Goal: Transaction & Acquisition: Purchase product/service

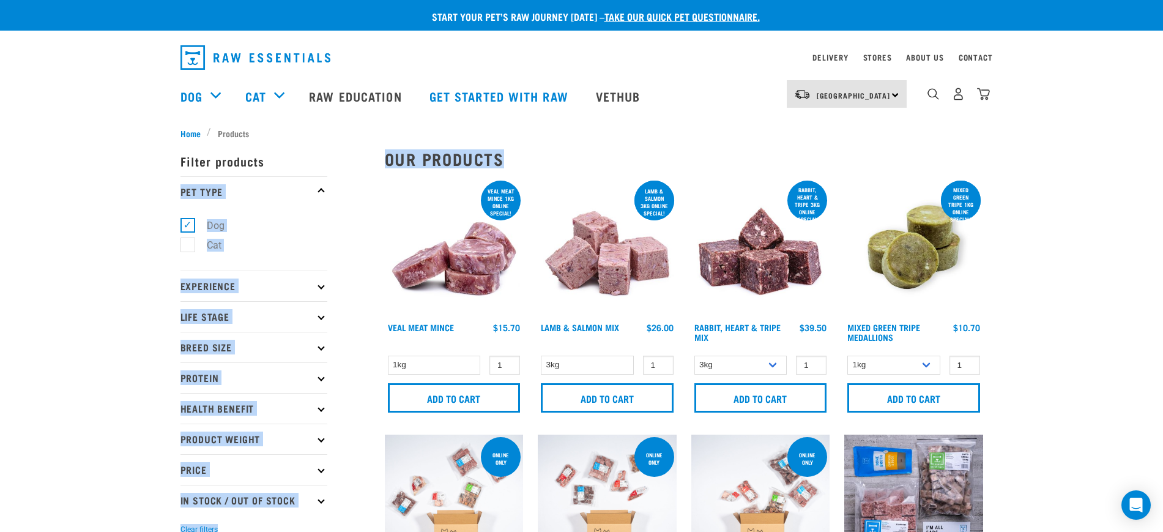
drag, startPoint x: 513, startPoint y: 155, endPoint x: 365, endPoint y: 155, distance: 148.1
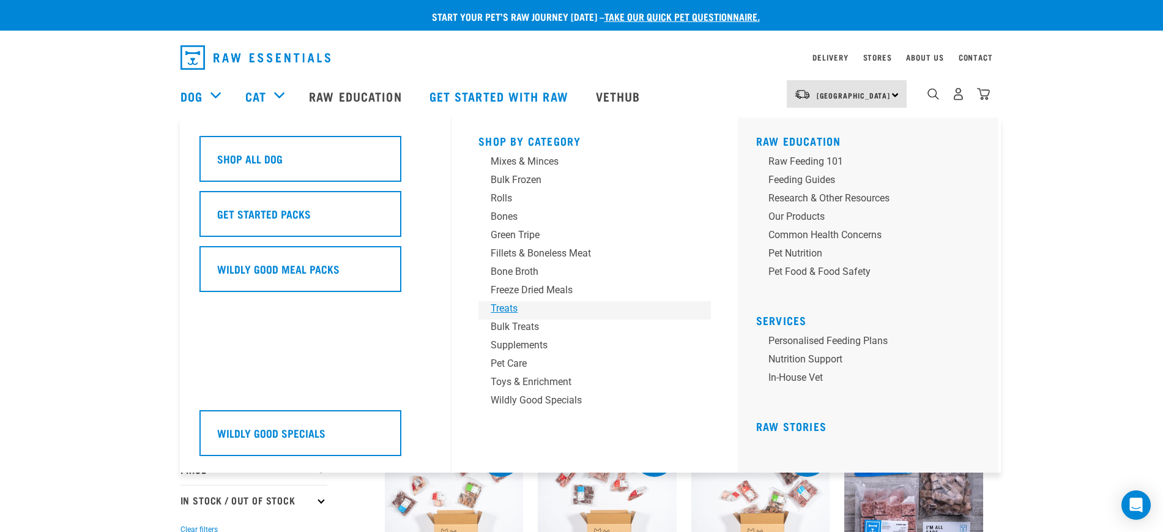
click at [518, 308] on div "Treats" at bounding box center [586, 308] width 191 height 15
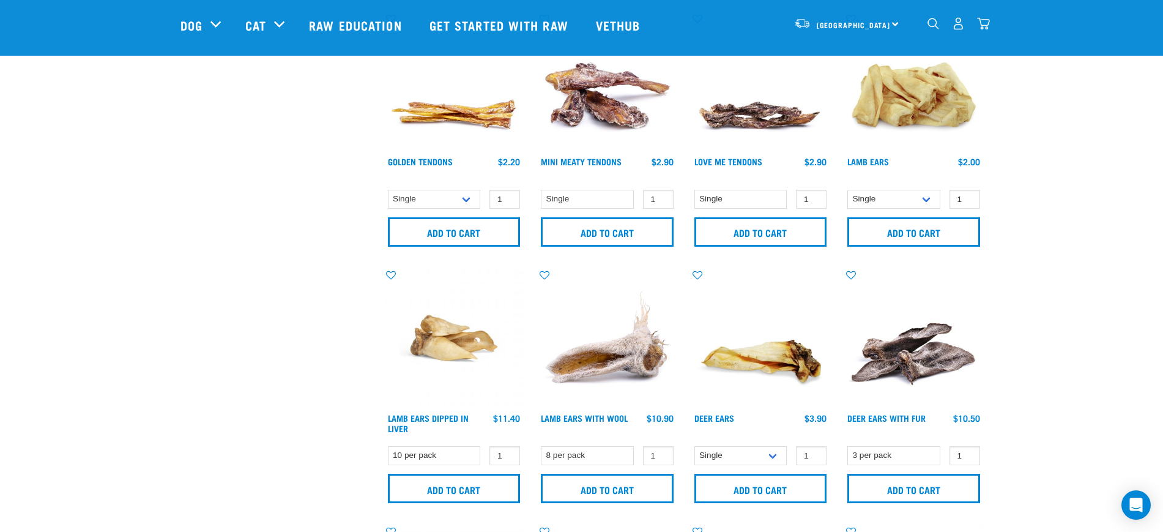
scroll to position [612, 0]
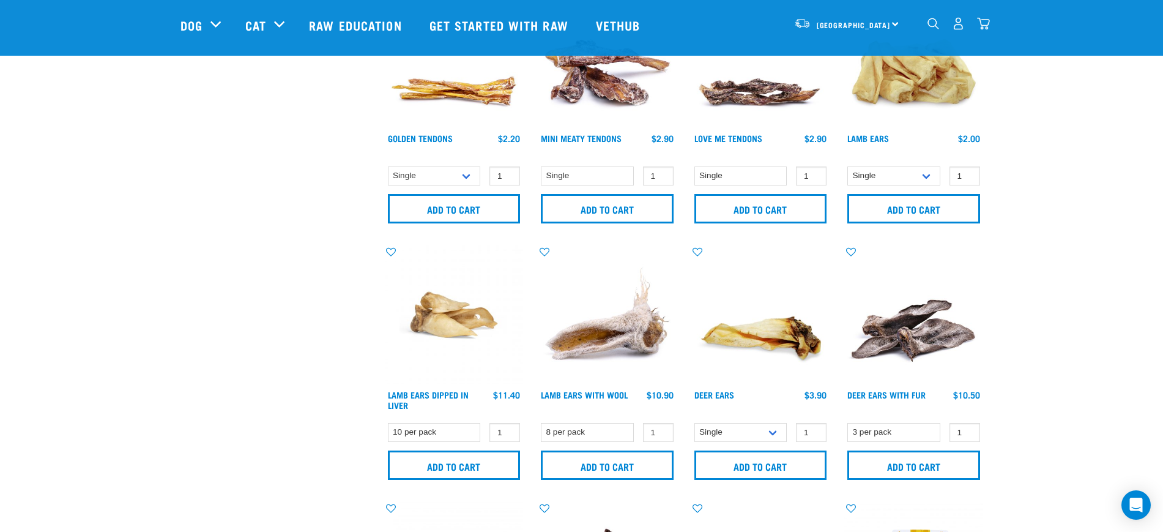
click at [988, 21] on img "dropdown navigation" at bounding box center [983, 23] width 13 height 13
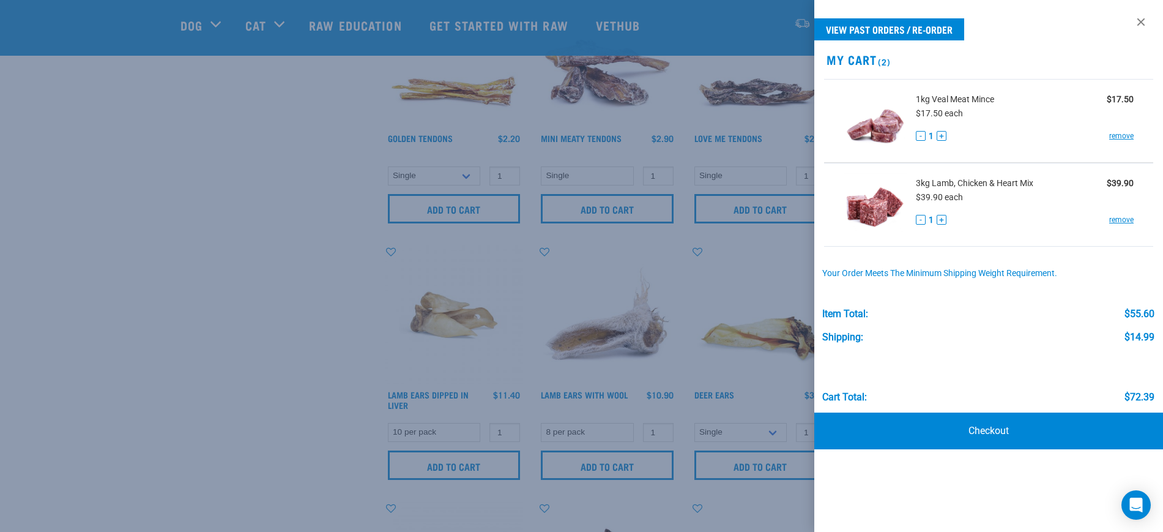
click at [146, 235] on div at bounding box center [581, 266] width 1163 height 532
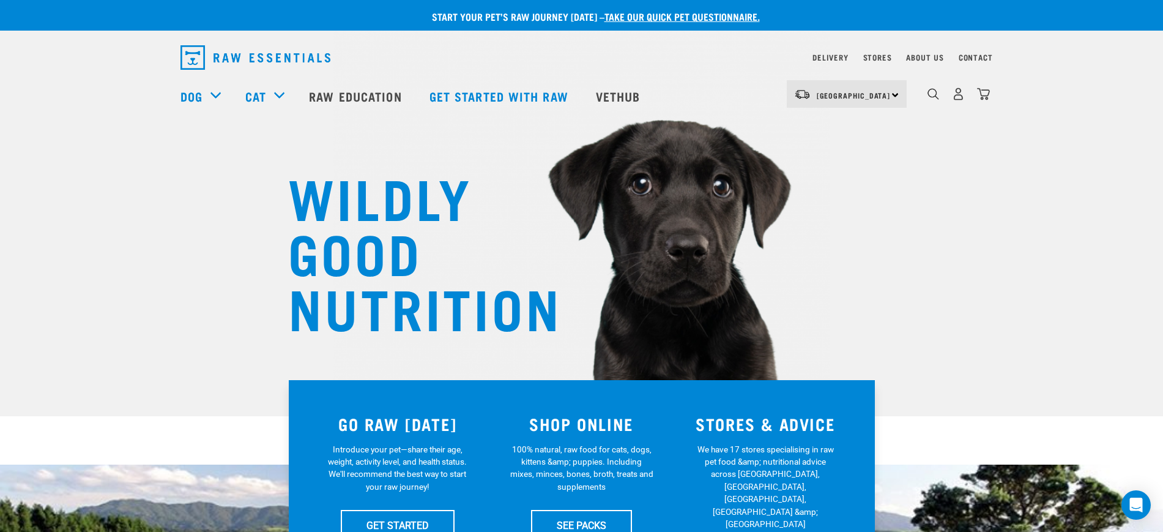
click at [985, 99] on img "dropdown navigation" at bounding box center [983, 94] width 13 height 13
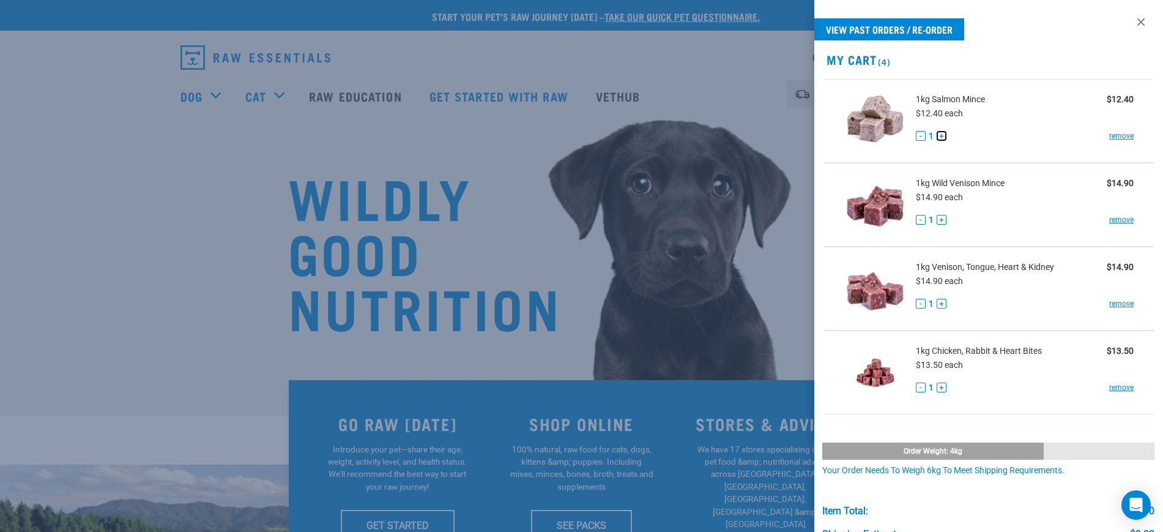
click at [943, 133] on button "+" at bounding box center [942, 136] width 10 height 10
click at [945, 218] on button "+" at bounding box center [942, 220] width 10 height 10
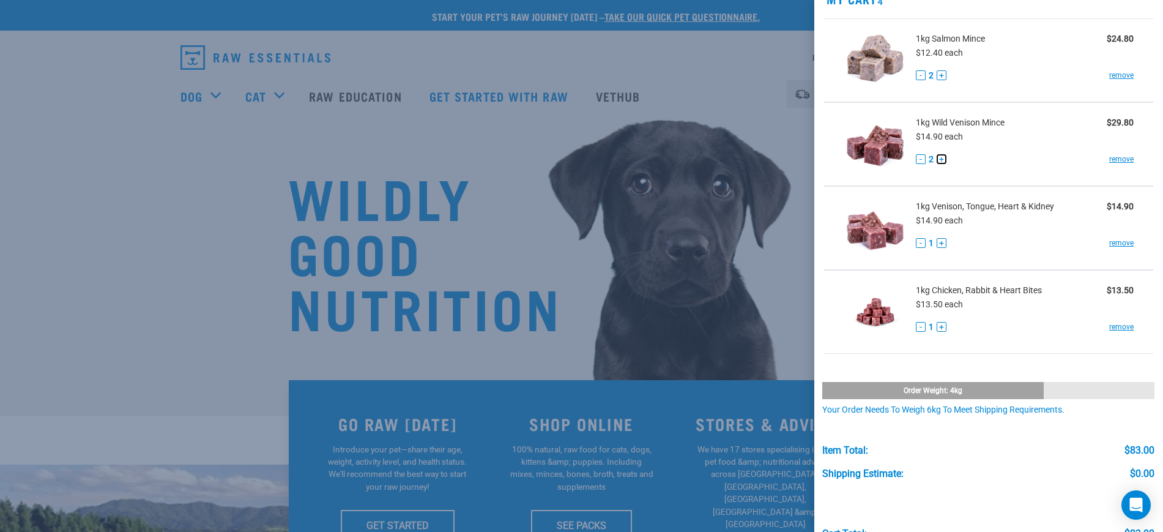
scroll to position [129, 0]
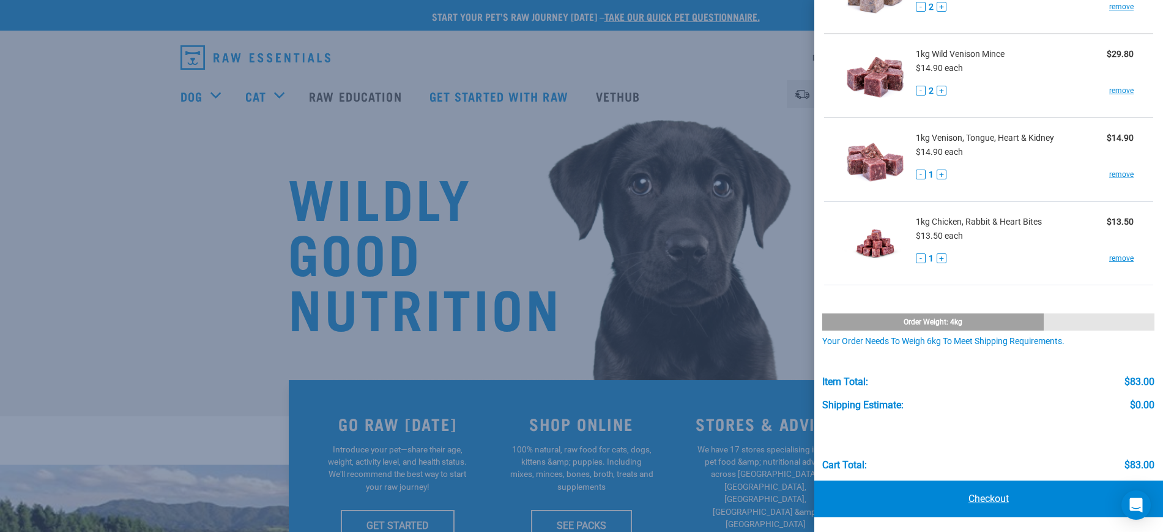
click at [975, 494] on link "Checkout" at bounding box center [988, 498] width 349 height 37
click at [732, 300] on div at bounding box center [581, 266] width 1163 height 532
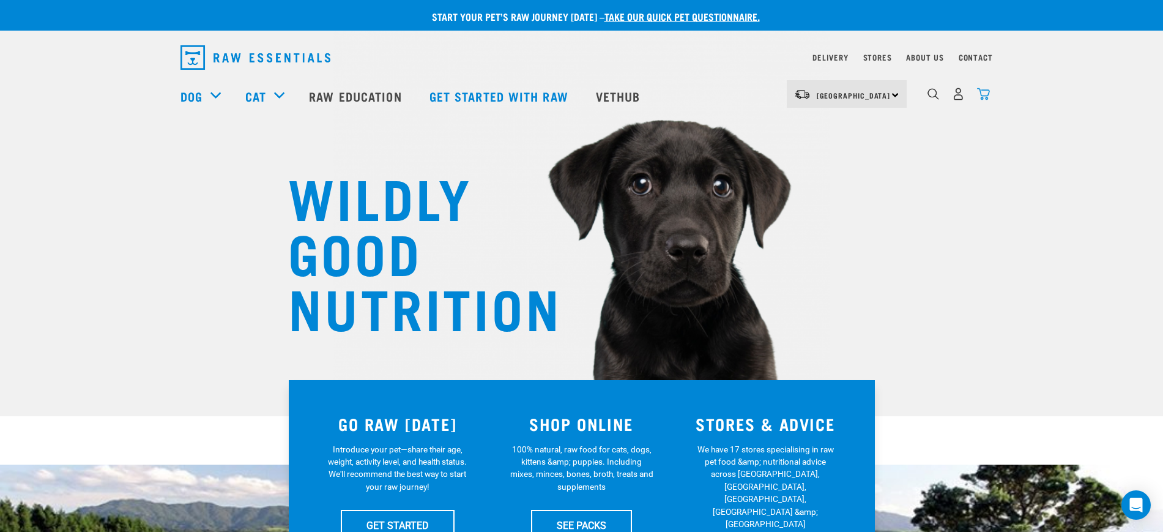
click at [989, 88] on div "4" at bounding box center [958, 94] width 63 height 28
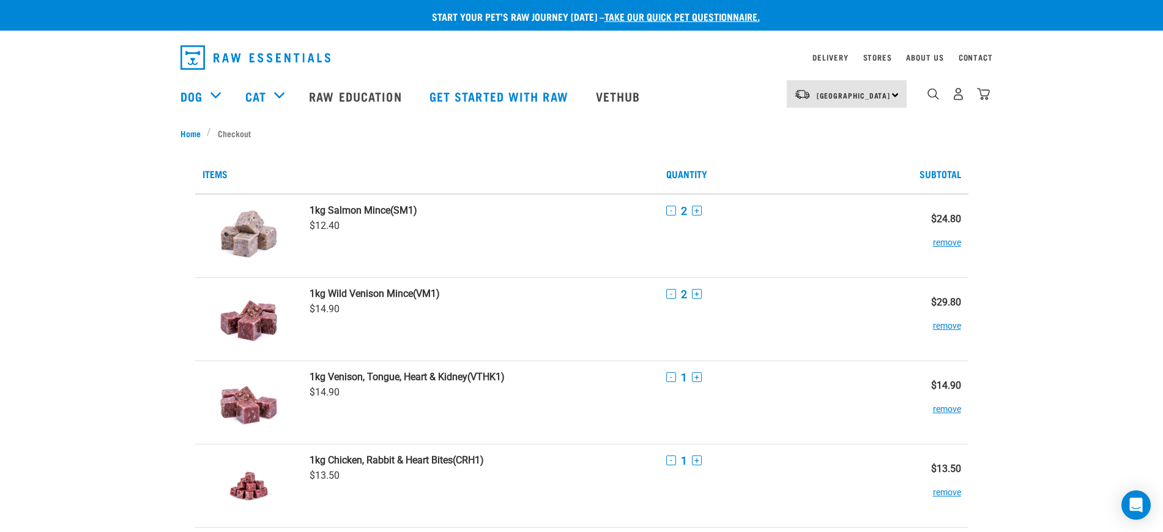
scroll to position [229, 0]
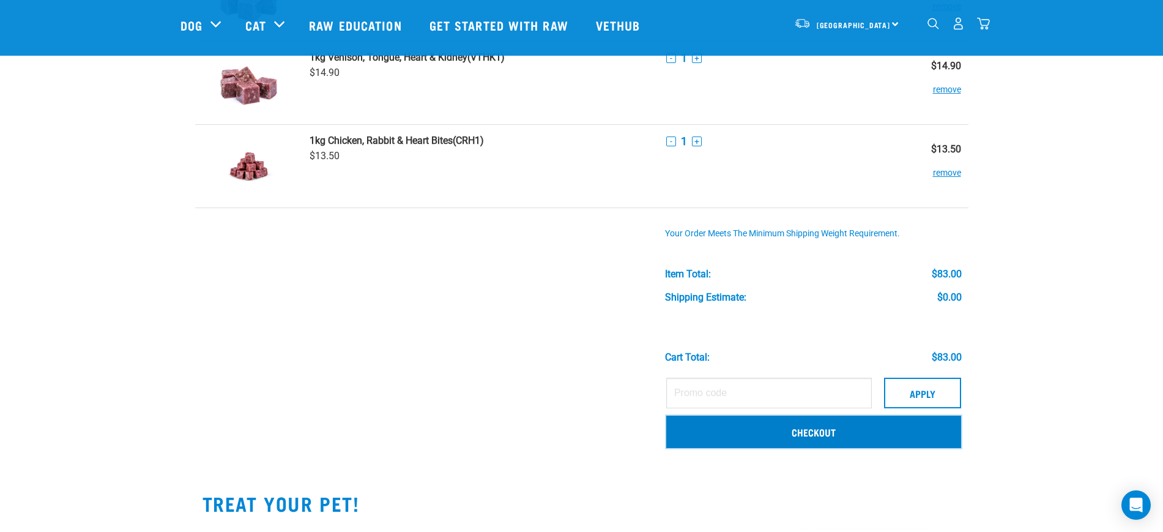
click at [849, 444] on link "Checkout" at bounding box center [813, 431] width 295 height 32
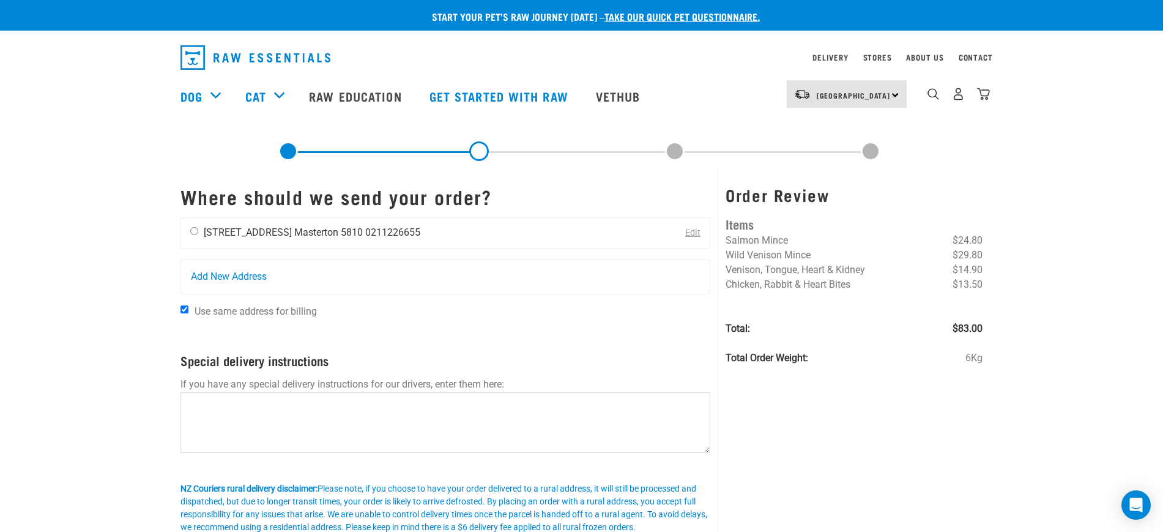
click at [243, 232] on li "[STREET_ADDRESS]" at bounding box center [248, 232] width 88 height 12
click at [196, 230] on input "radio" at bounding box center [194, 231] width 8 height 8
radio input "true"
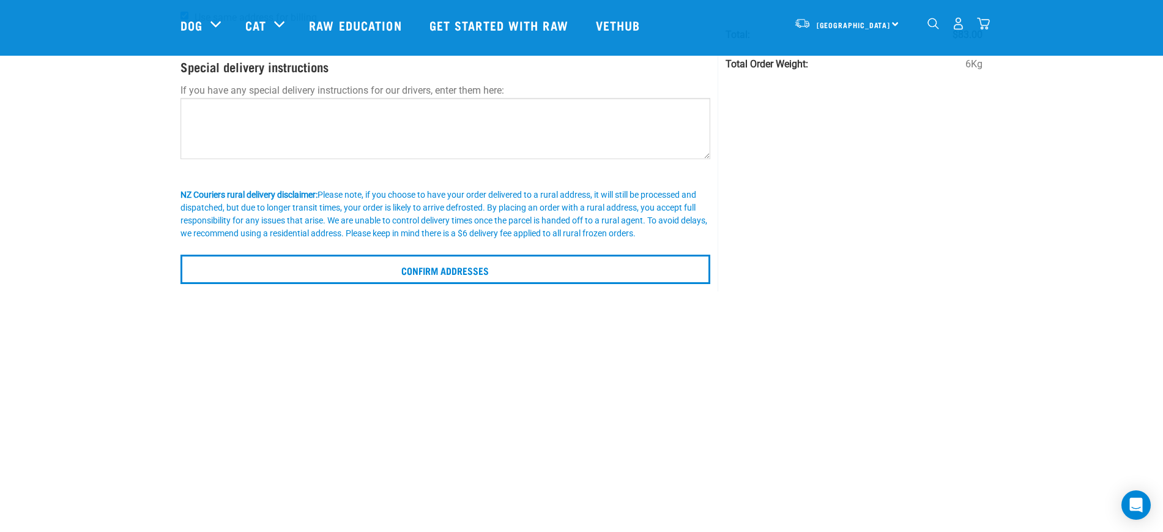
scroll to position [229, 0]
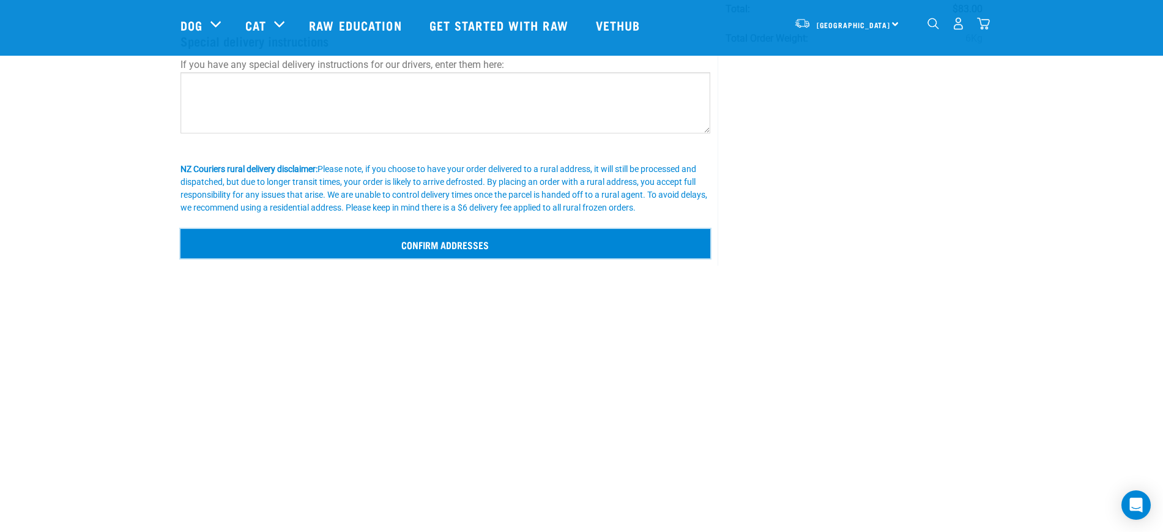
click at [394, 242] on input "Confirm addresses" at bounding box center [446, 243] width 531 height 29
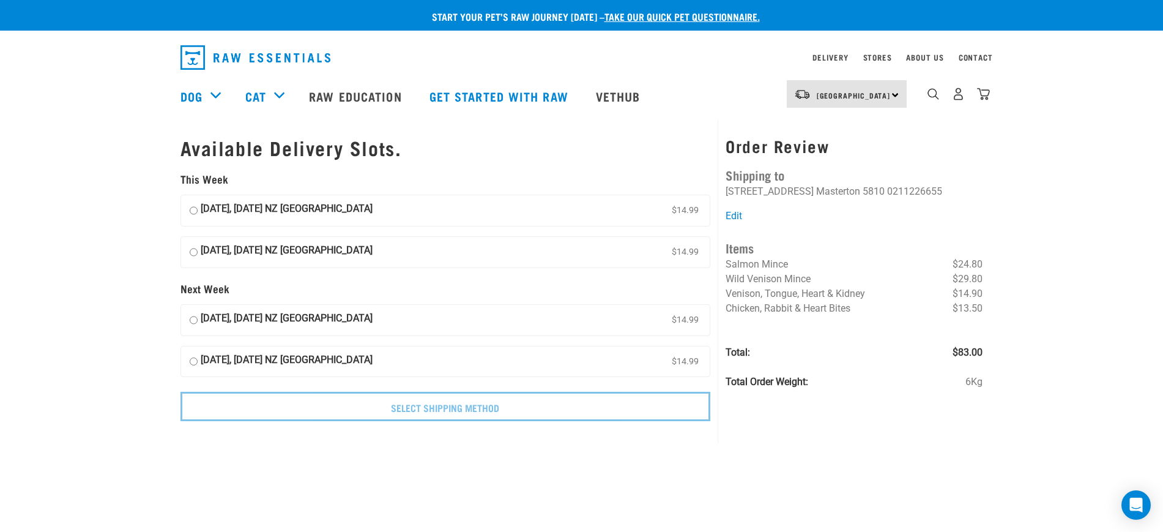
click at [981, 94] on link "dropdown navigation" at bounding box center [983, 97] width 13 height 6
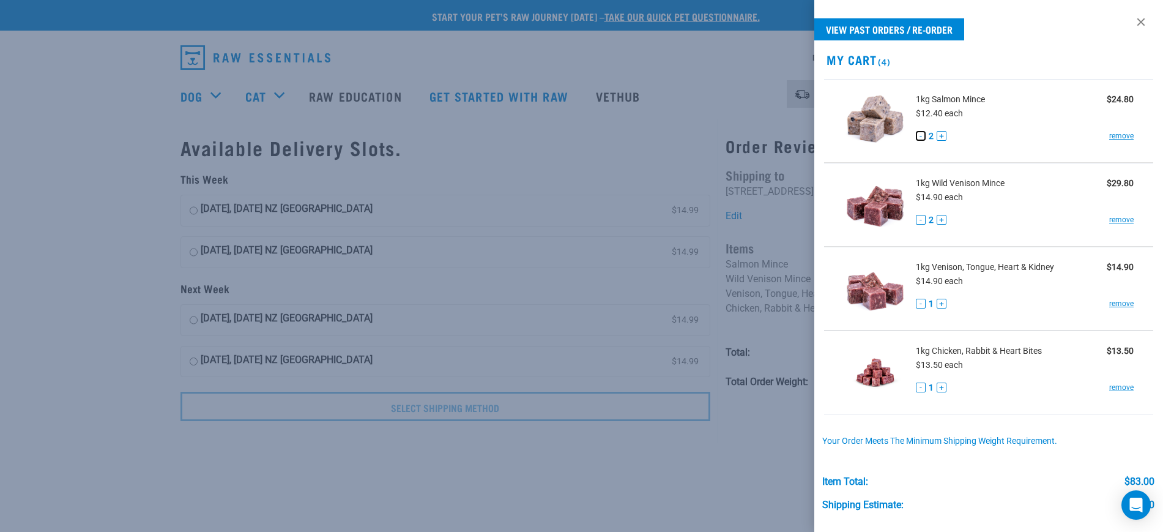
click at [925, 133] on button "-" at bounding box center [921, 136] width 10 height 10
click at [921, 216] on button "-" at bounding box center [921, 220] width 10 height 10
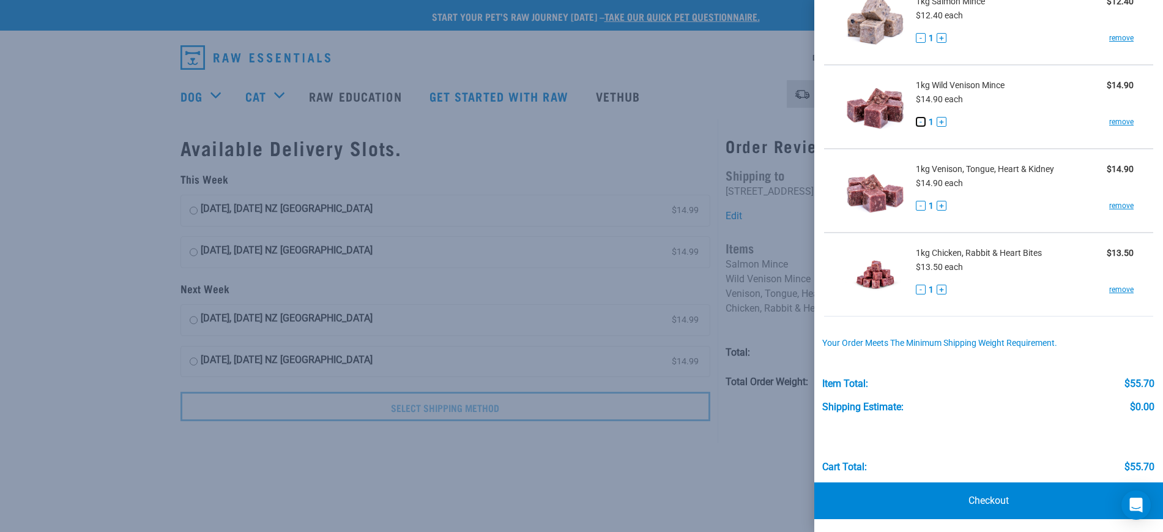
scroll to position [100, 0]
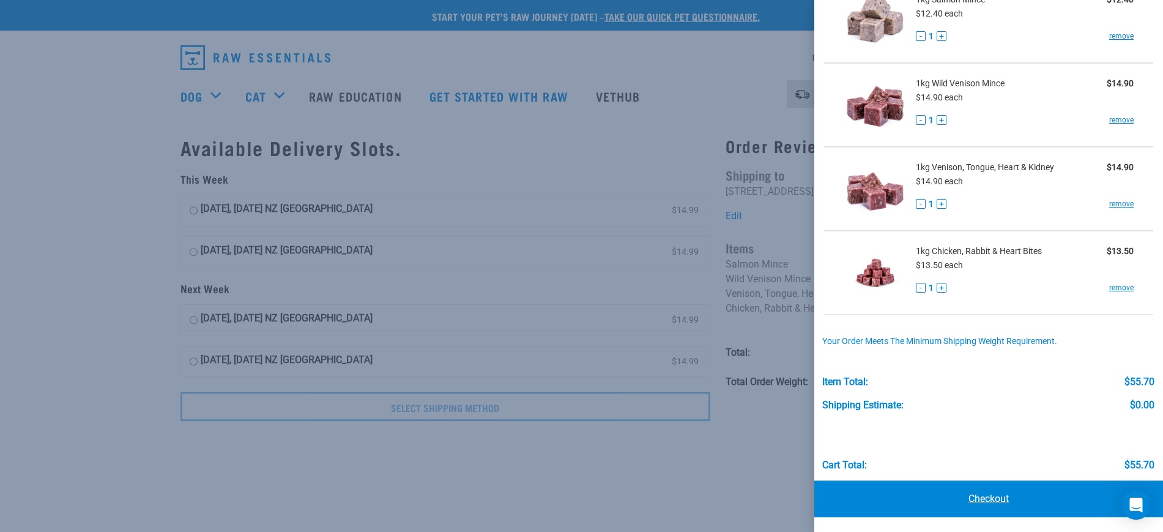
click at [969, 488] on link "Checkout" at bounding box center [988, 498] width 349 height 37
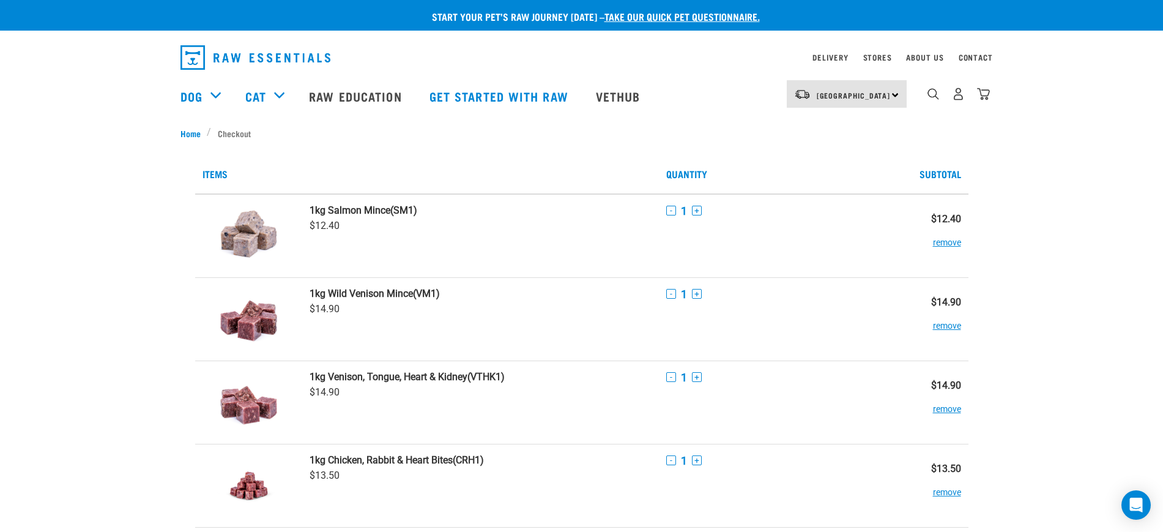
scroll to position [382, 0]
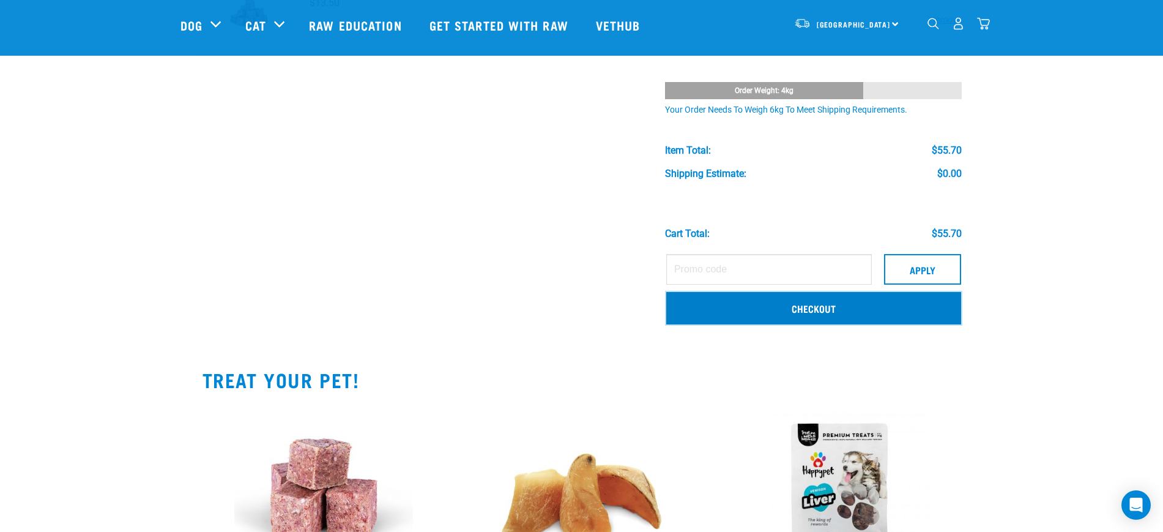
click at [777, 301] on link "Checkout" at bounding box center [813, 308] width 295 height 32
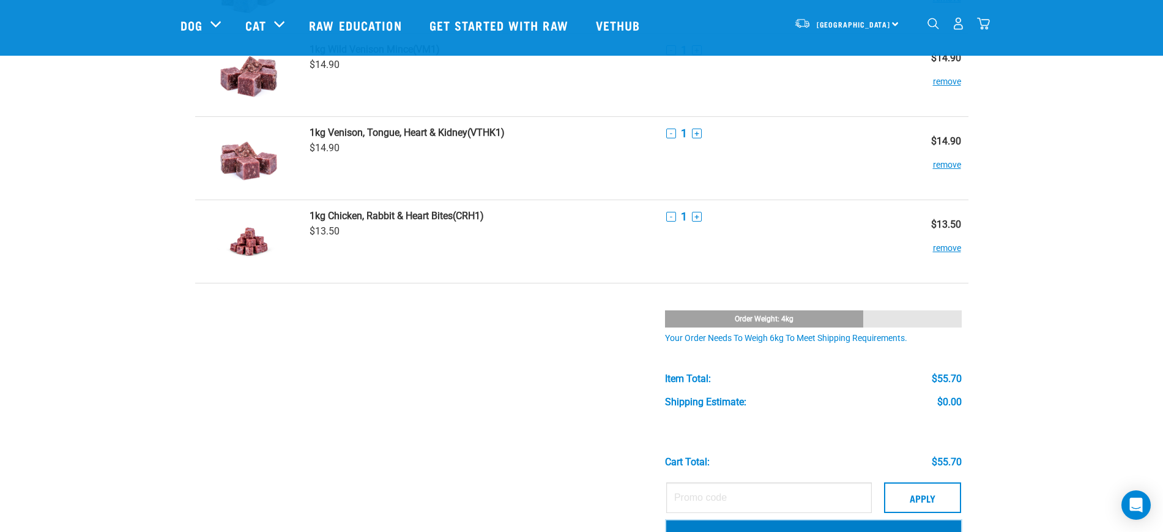
scroll to position [153, 0]
